Goal: Task Accomplishment & Management: Manage account settings

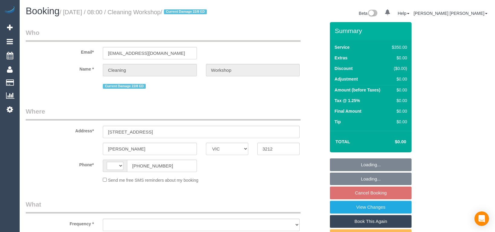
select select "VIC"
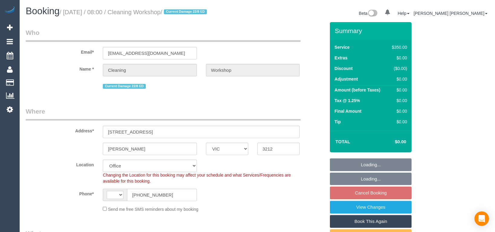
select select "object:692"
select select "string:AU"
select select "300"
select select "number:28"
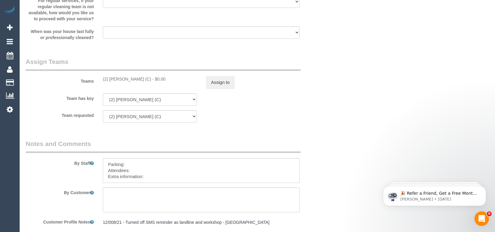
scroll to position [908, 0]
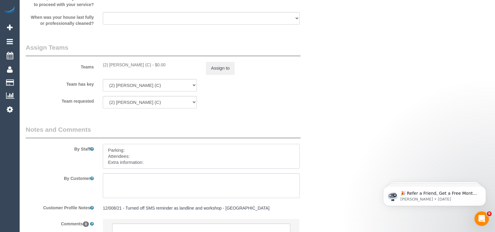
click at [168, 158] on textarea at bounding box center [201, 156] width 197 height 25
click at [165, 169] on sui-booking-comments "By Staff By Customer Customer Profile Notes 12/008/21 - Turned off SMS reminder…" at bounding box center [176, 189] width 300 height 128
click at [157, 163] on textarea at bounding box center [201, 156] width 197 height 25
paste textarea "The candidates for tomorrow are Gordana Rogan (Co) +61433805319, Vikrant Yadav …"
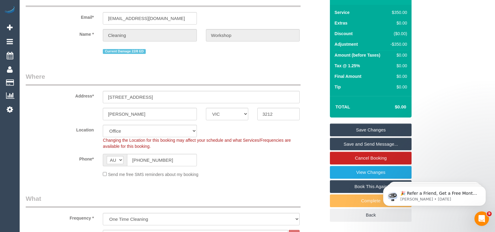
scroll to position [0, 0]
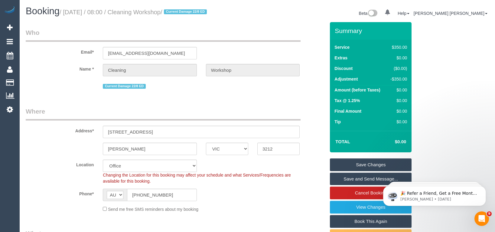
type textarea "Parking: Attendees: Extra information: The candidates for [DATE] are [PERSON_NA…"
click at [160, 132] on input "[STREET_ADDRESS]" at bounding box center [201, 132] width 197 height 12
drag, startPoint x: 164, startPoint y: 131, endPoint x: 107, endPoint y: 132, distance: 56.9
click at [107, 132] on input "[STREET_ADDRESS]" at bounding box center [201, 132] width 197 height 12
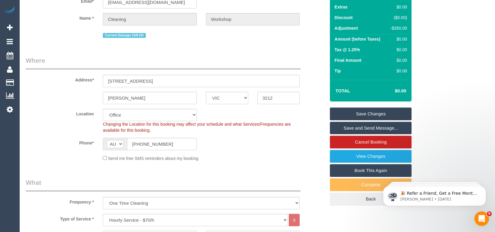
scroll to position [48, 0]
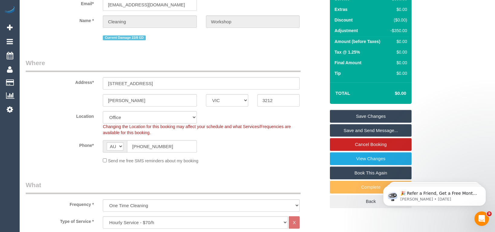
click at [368, 117] on link "Save Changes" at bounding box center [371, 116] width 82 height 13
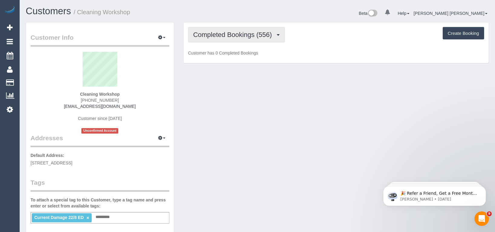
click at [226, 37] on span "Completed Bookings (556)" at bounding box center [234, 35] width 82 height 8
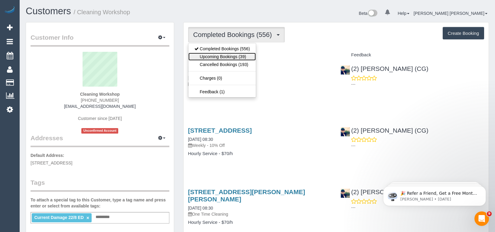
click at [222, 58] on link "Upcoming Bookings (39)" at bounding box center [223, 57] width 68 height 8
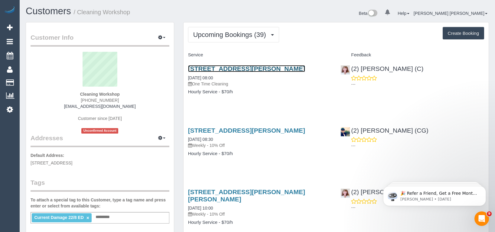
click at [244, 69] on link "[STREET_ADDRESS][PERSON_NAME]" at bounding box center [246, 68] width 117 height 7
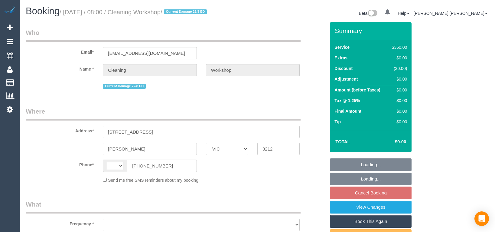
select select "VIC"
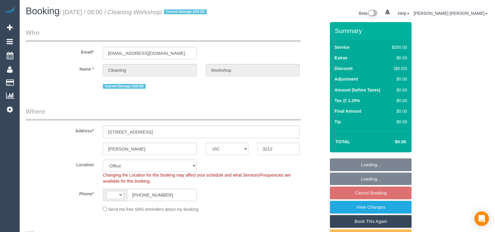
select select "300"
select select "string:AU"
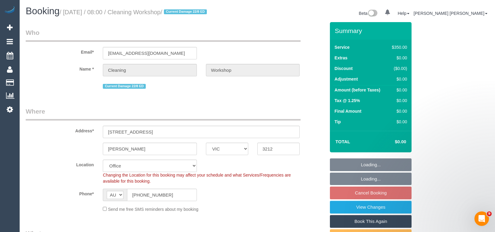
select select "object:838"
select select "number:28"
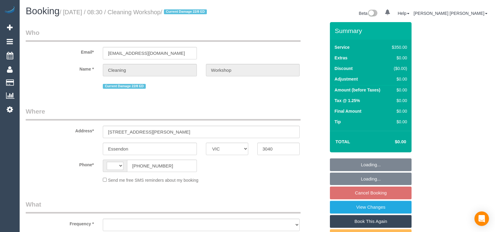
select select "VIC"
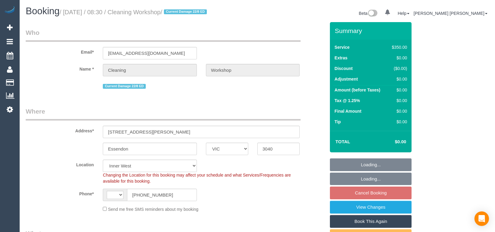
select select "object:427"
select select "string:AU"
select select "number:28"
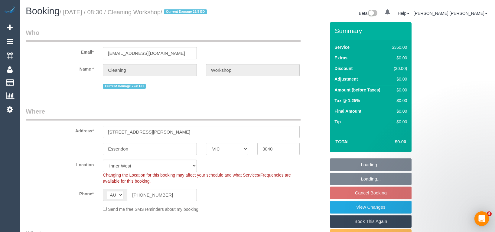
select select "300"
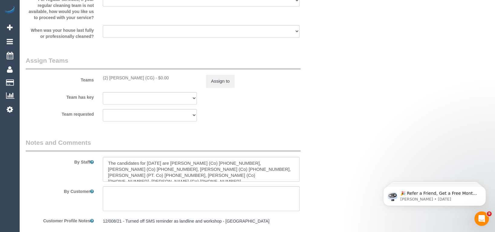
scroll to position [938, 0]
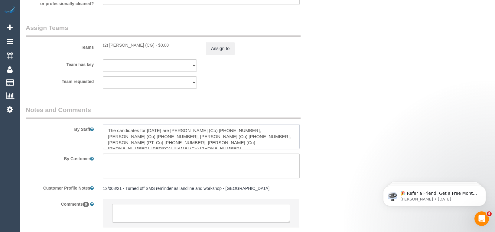
click at [133, 136] on textarea at bounding box center [201, 136] width 197 height 25
click at [107, 130] on textarea at bounding box center [201, 136] width 197 height 25
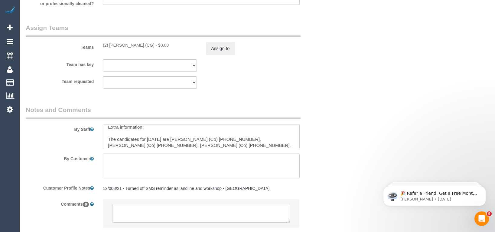
scroll to position [9, 0]
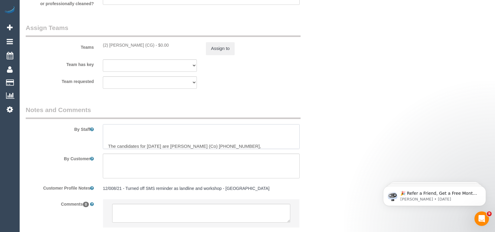
paste textarea "The candidates for tomorrow are Lisa (Co) +61405223301, Yeshwant (Co) +61481329…"
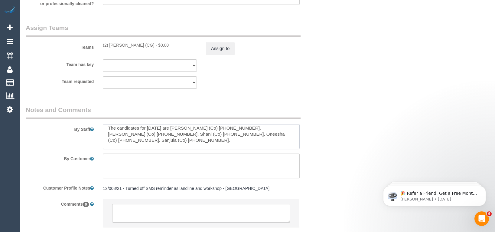
click at [132, 129] on textarea at bounding box center [201, 136] width 197 height 25
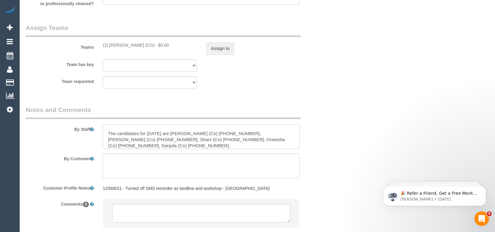
paste textarea "Grace"
paste textarea "419858681"
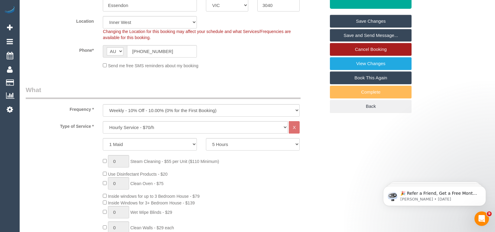
scroll to position [139, 0]
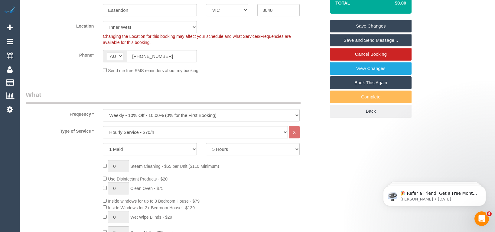
type textarea "Parking: Attendees: Extra information: Grace - 419858681 The candidates for tom…"
click at [371, 27] on link "Save Changes" at bounding box center [371, 26] width 82 height 13
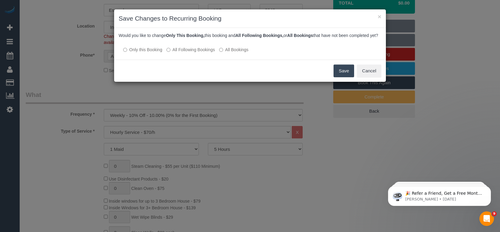
click at [348, 77] on button "Save" at bounding box center [344, 70] width 21 height 13
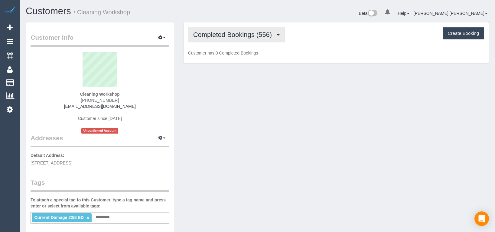
click at [235, 36] on span "Completed Bookings (556)" at bounding box center [234, 35] width 82 height 8
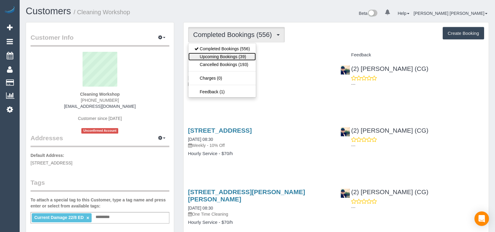
click at [225, 57] on link "Upcoming Bookings (39)" at bounding box center [223, 57] width 68 height 8
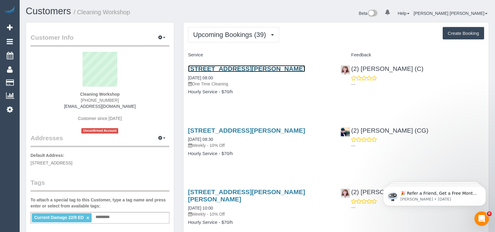
click at [251, 71] on link "30 Spotted Gum Drive, Lara, VIC 3212" at bounding box center [246, 68] width 117 height 7
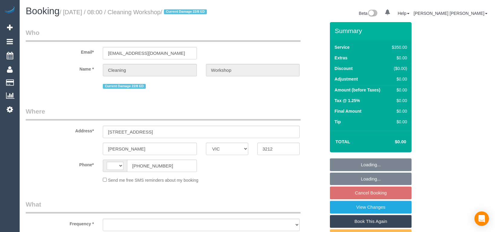
select select "VIC"
select select "string:AU"
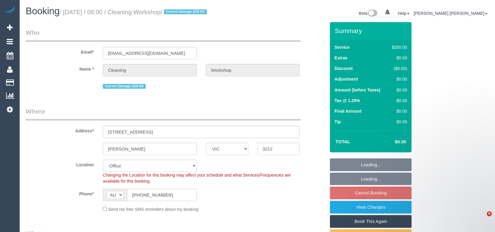
select select "300"
select select "number:28"
select select "object:2105"
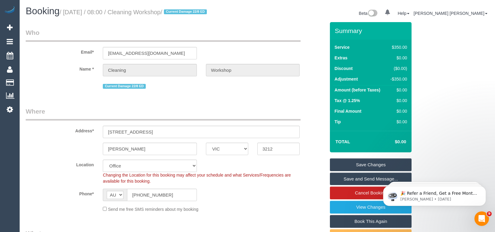
drag, startPoint x: 471, startPoint y: 125, endPoint x: 318, endPoint y: 116, distance: 152.8
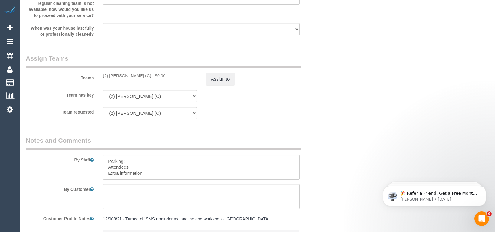
scroll to position [908, 0]
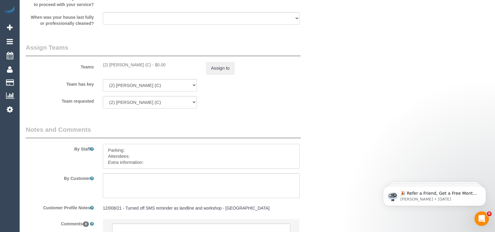
click at [154, 153] on textarea at bounding box center [201, 156] width 197 height 25
click at [168, 160] on textarea at bounding box center [201, 156] width 197 height 25
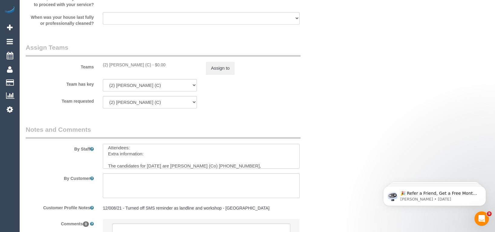
scroll to position [15, 0]
paste textarea "Akshay: 0451473330 and Shweta: 0452584850"
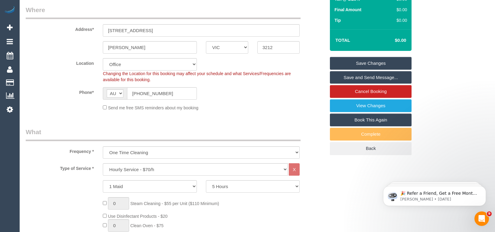
scroll to position [91, 0]
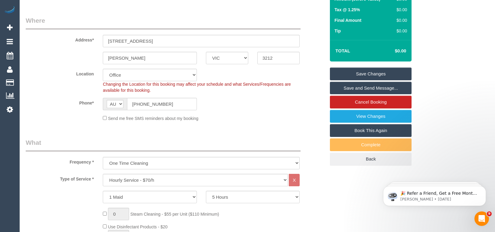
type textarea "Parking: Attendees: Extra information: Akshay: 0451473330 and Shweta: 045258485…"
click at [370, 74] on link "Save Changes" at bounding box center [371, 73] width 82 height 13
